Goal: Transaction & Acquisition: Purchase product/service

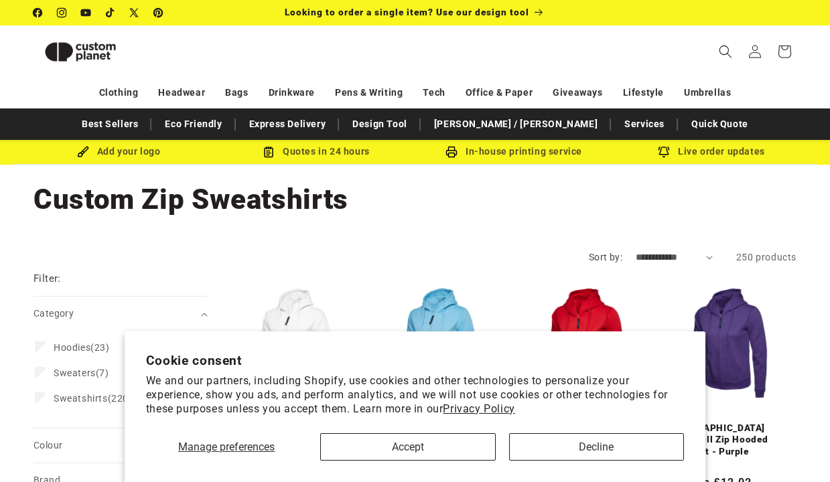
click at [466, 447] on button "Accept" at bounding box center [407, 447] width 175 height 27
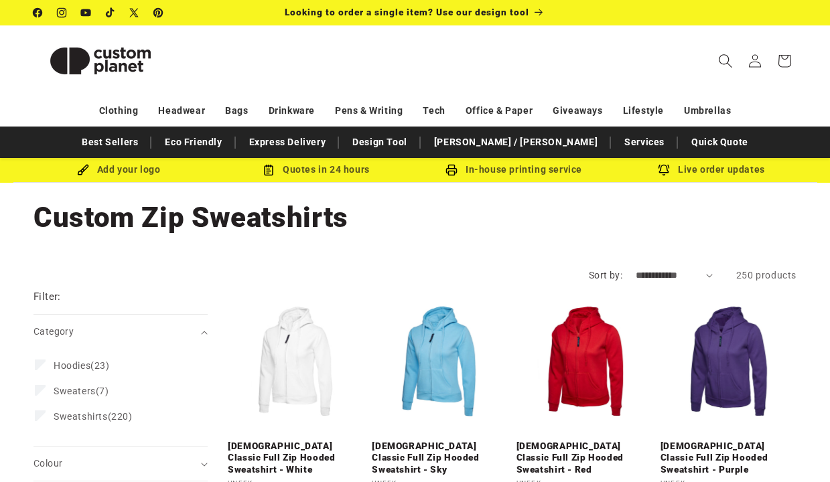
click at [726, 60] on icon "Search" at bounding box center [725, 61] width 14 height 14
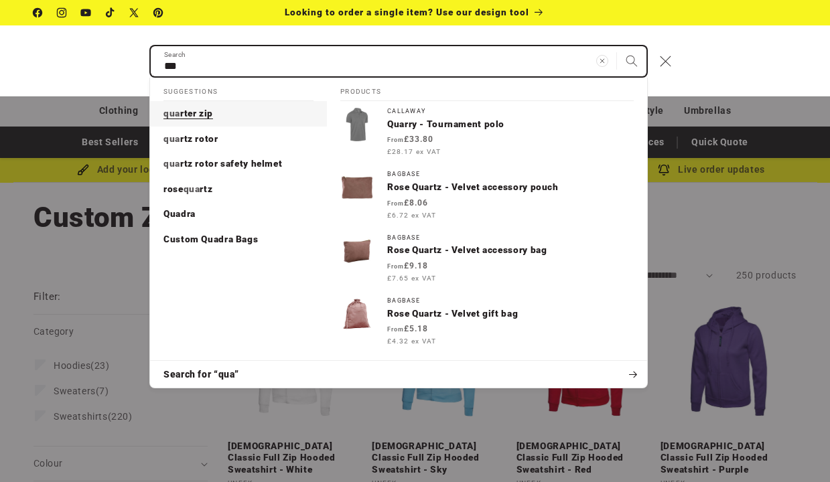
type input "***"
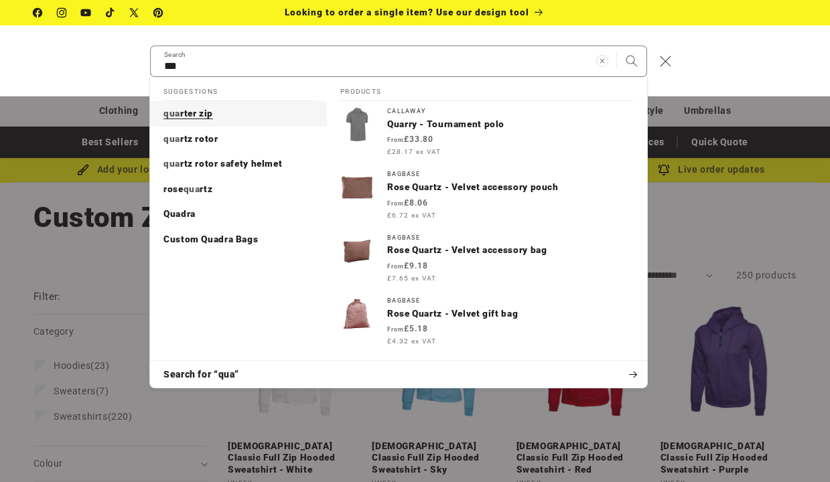
click at [236, 109] on link "qua rter zip" at bounding box center [238, 113] width 177 height 25
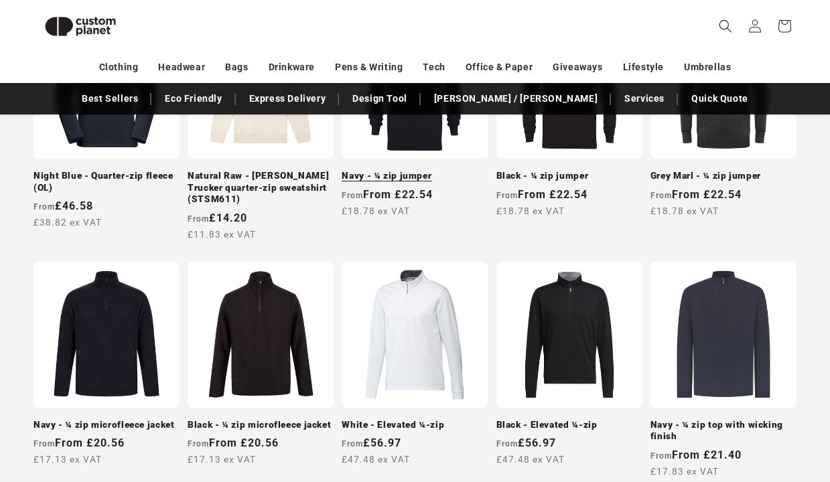
scroll to position [350, 0]
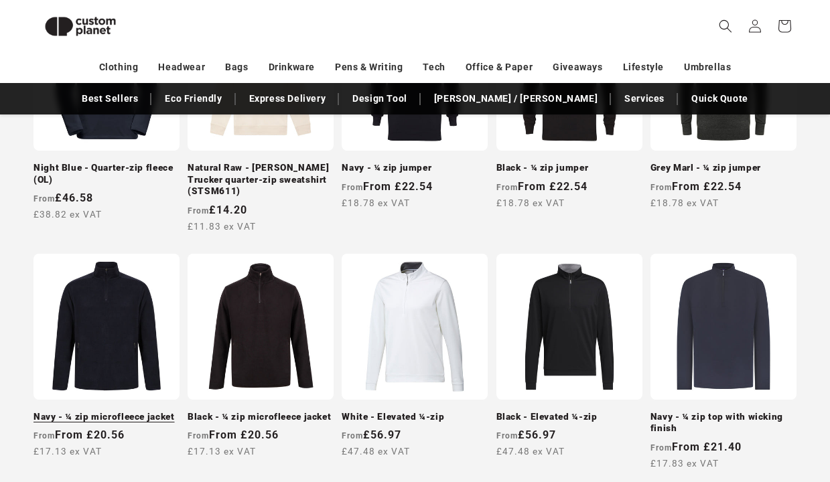
click at [107, 411] on link "Navy - ¼ zip microfleece jacket" at bounding box center [107, 417] width 146 height 12
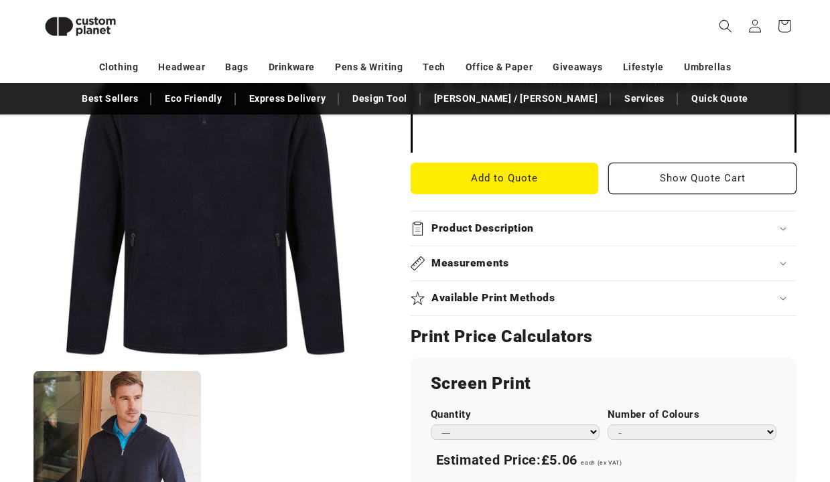
scroll to position [688, 0]
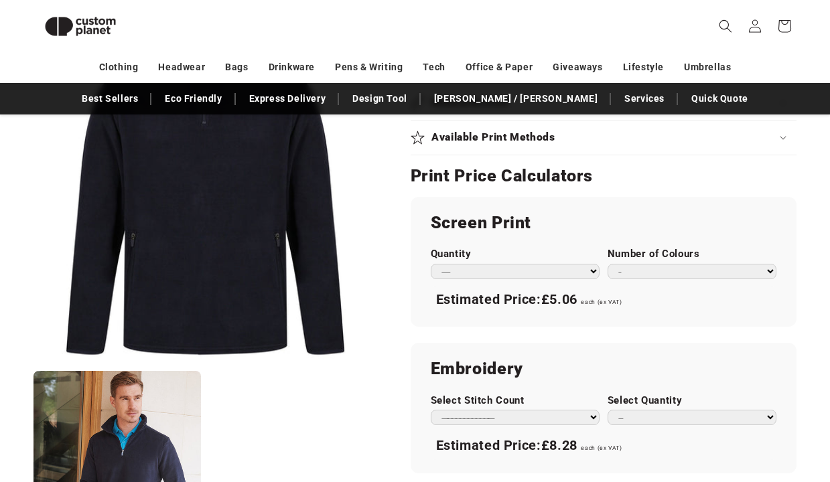
click at [545, 274] on div "Screen Print Quantity *** *** *** **** **** **** ***** ***** Number of Colours …" at bounding box center [604, 262] width 386 height 130
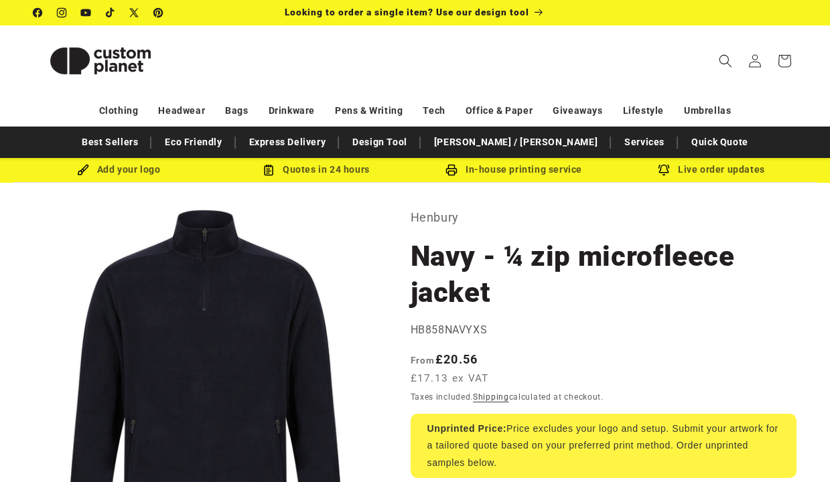
scroll to position [0, 0]
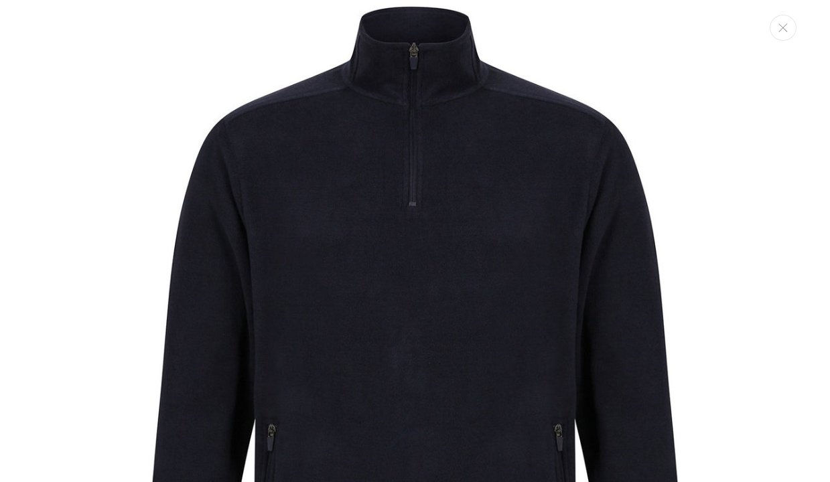
click at [265, 210] on img "Media gallery" at bounding box center [415, 341] width 683 height 683
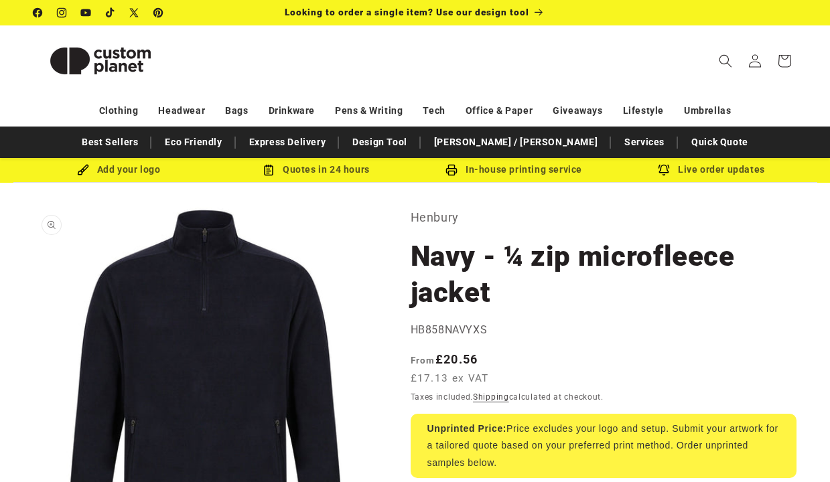
scroll to position [0, 0]
click at [414, 145] on link "Design Tool" at bounding box center [380, 142] width 68 height 23
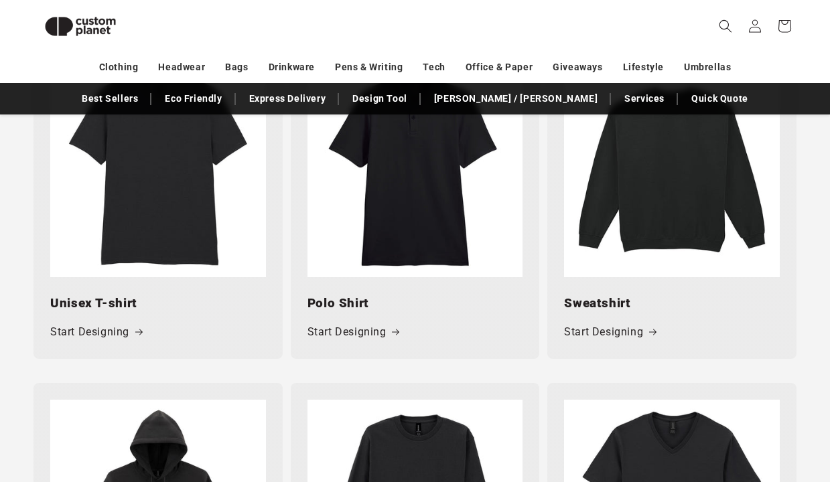
scroll to position [690, 0]
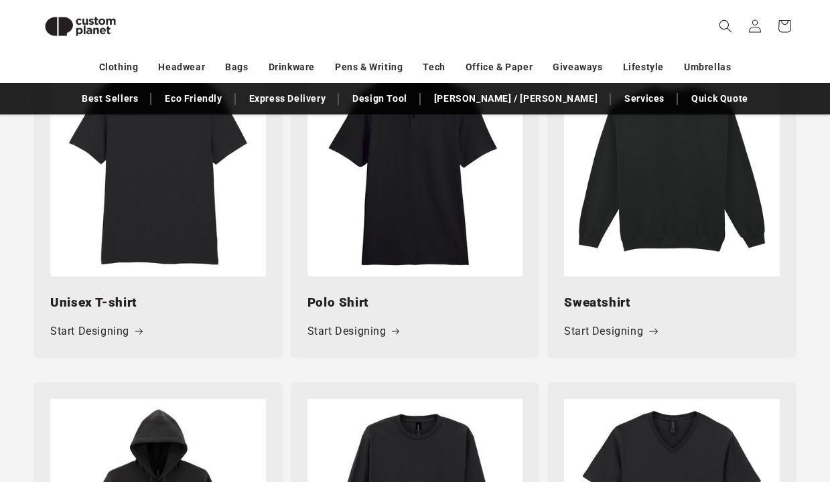
click at [596, 322] on link "Start Designing" at bounding box center [610, 331] width 92 height 19
